Goal: Complete application form

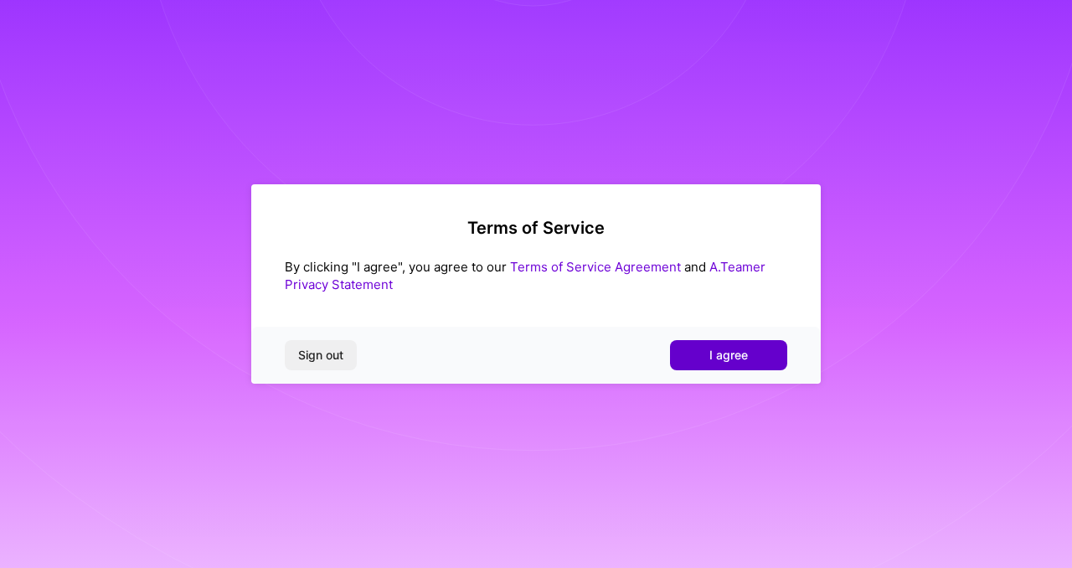
click at [704, 358] on button "I agree" at bounding box center [728, 355] width 117 height 30
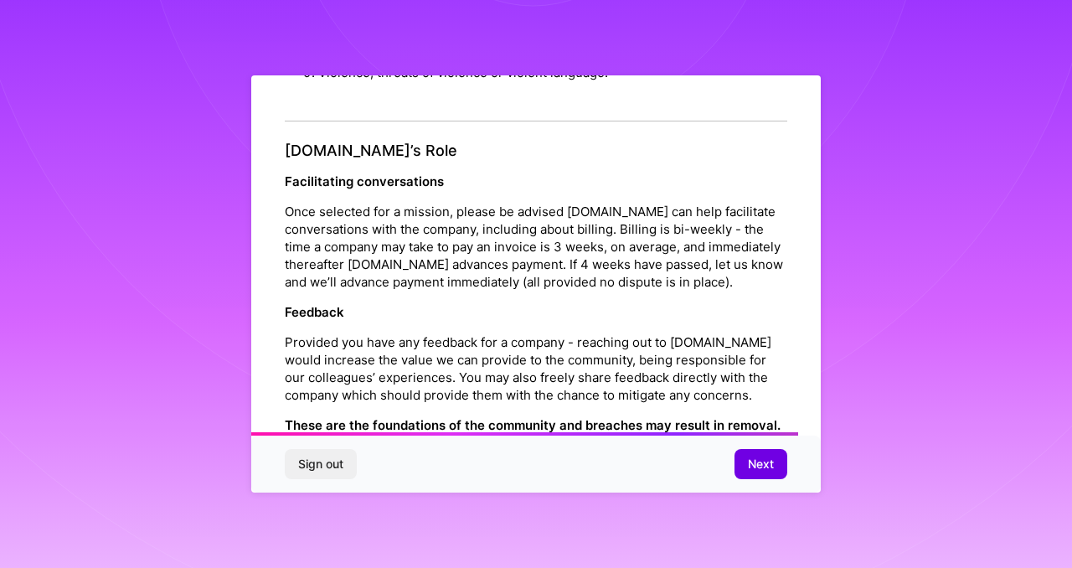
scroll to position [1887, 0]
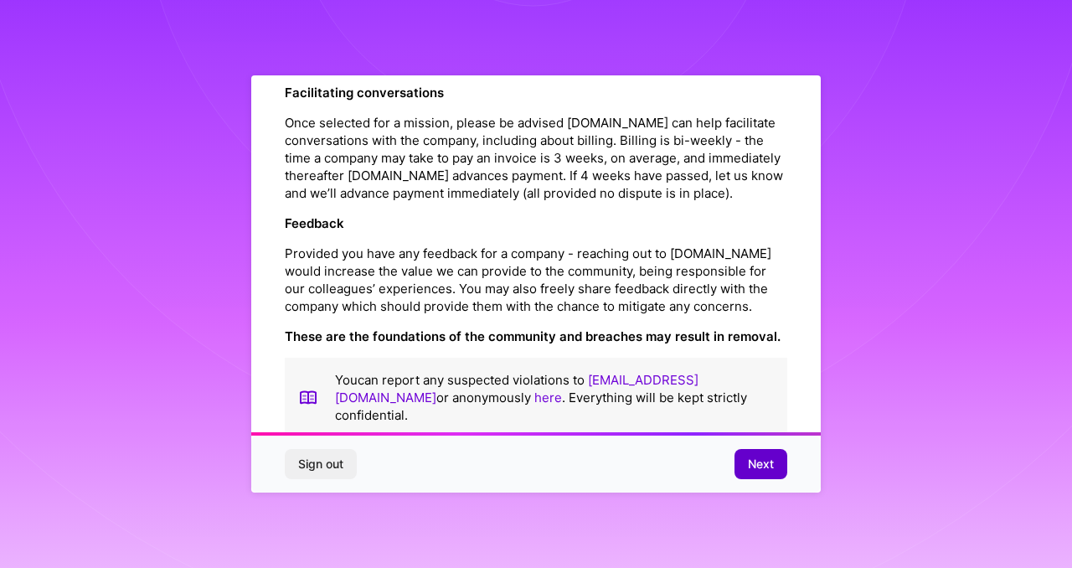
click at [754, 470] on span "Next" at bounding box center [761, 464] width 26 height 17
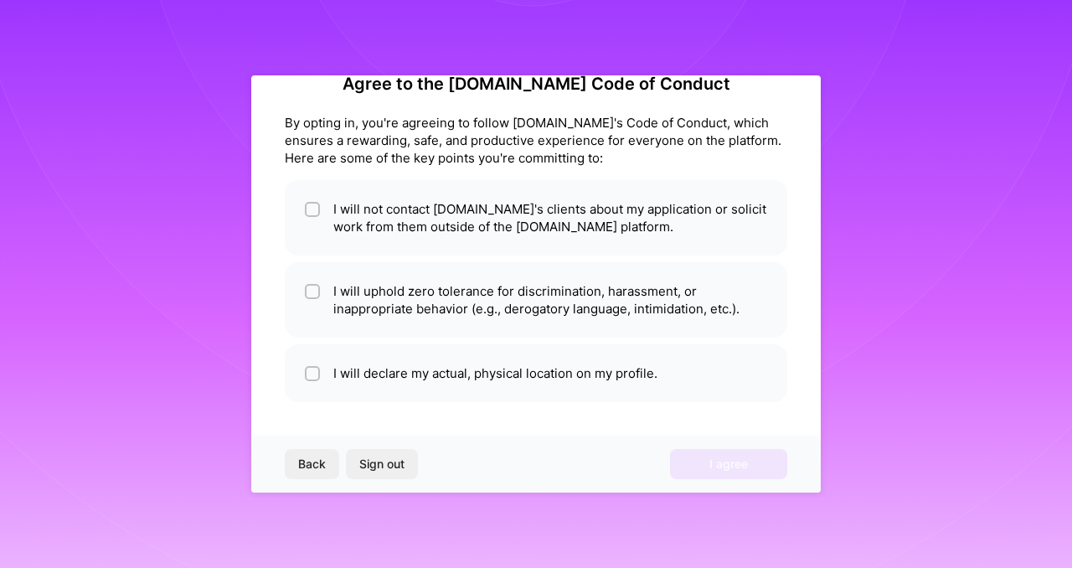
scroll to position [35, 0]
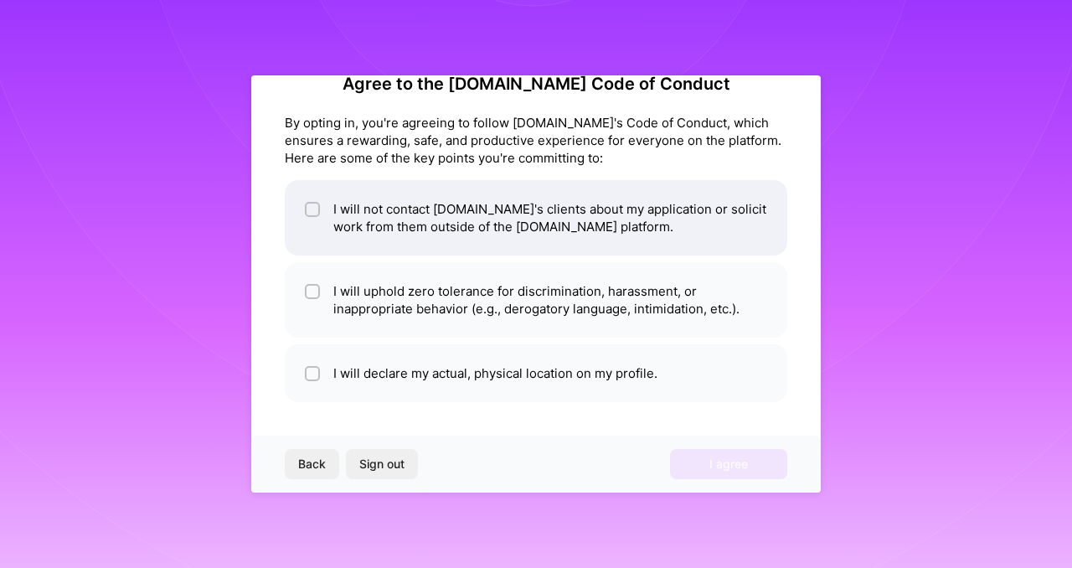
click at [486, 225] on li "I will not contact [DOMAIN_NAME]'s clients about my application or solicit work…" at bounding box center [536, 217] width 503 height 75
checkbox input "true"
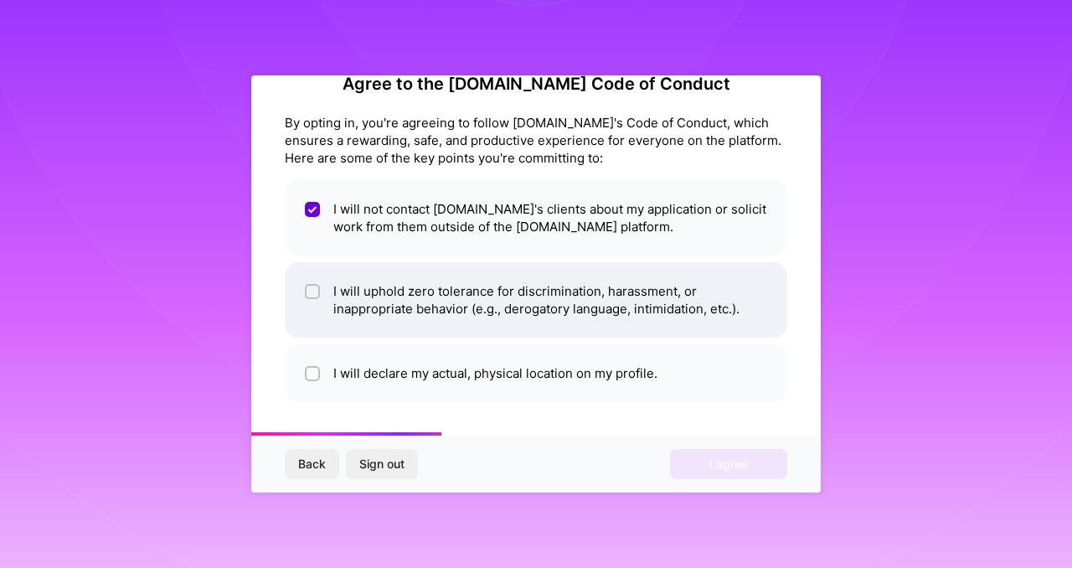
click at [628, 297] on li "I will uphold zero tolerance for discrimination, harassment, or inappropriate b…" at bounding box center [536, 299] width 503 height 75
checkbox input "true"
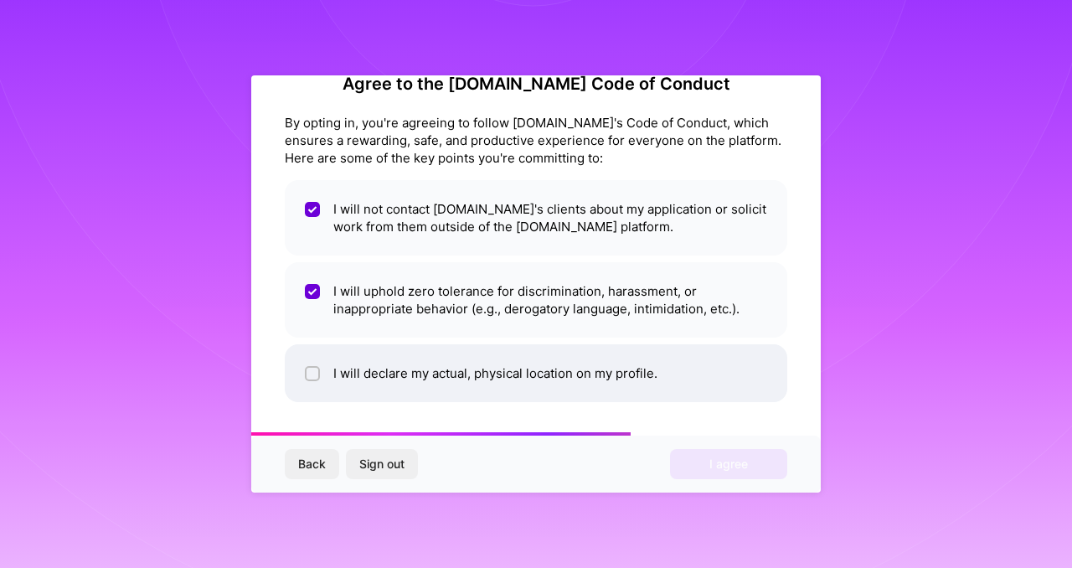
click at [604, 370] on li "I will declare my actual, physical location on my profile." at bounding box center [536, 373] width 503 height 58
checkbox input "true"
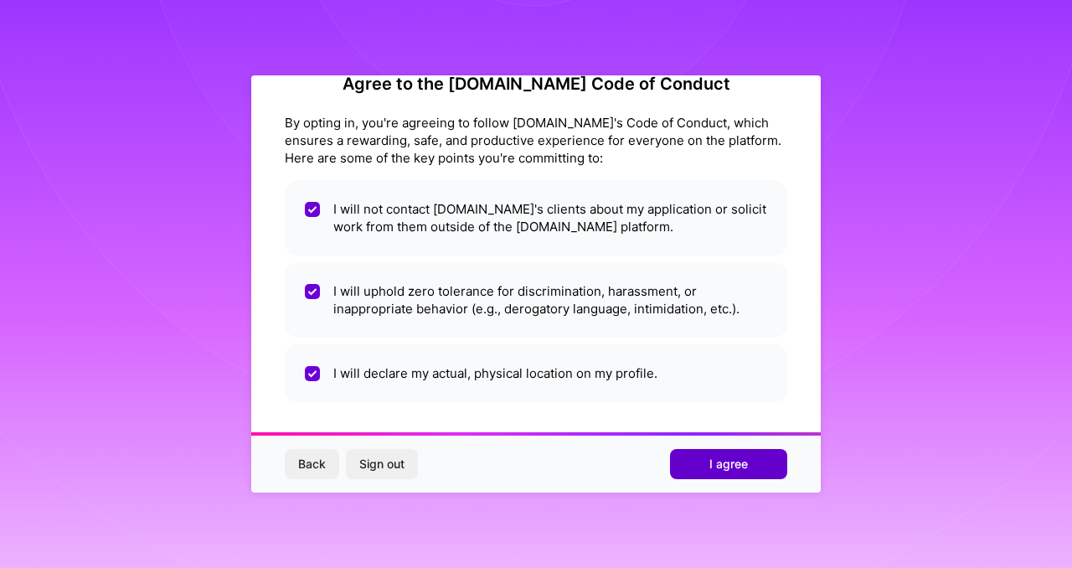
click at [740, 457] on span "I agree" at bounding box center [728, 464] width 39 height 17
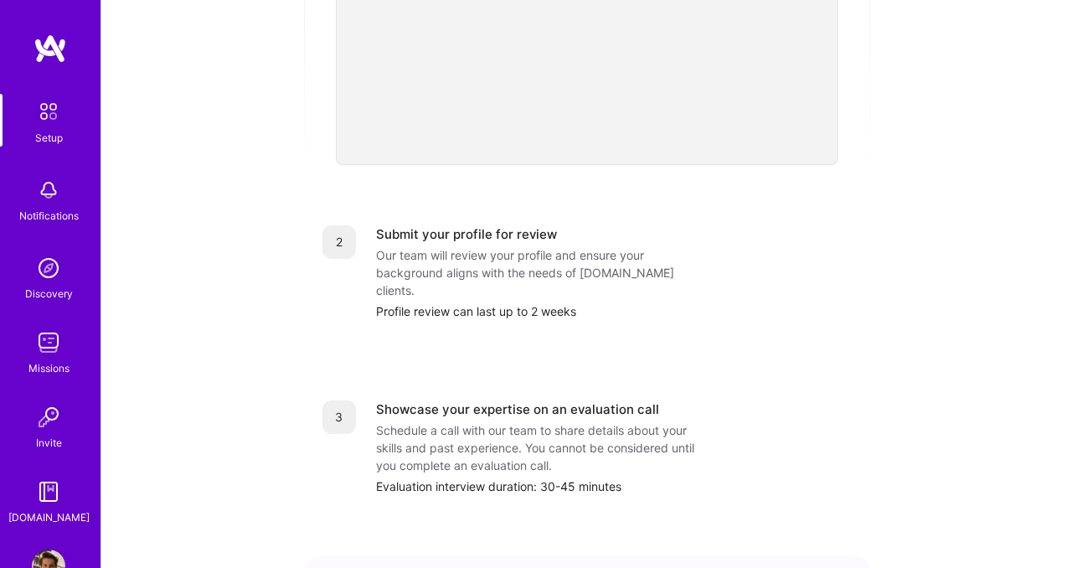
scroll to position [456, 0]
